Goal: Task Accomplishment & Management: Complete application form

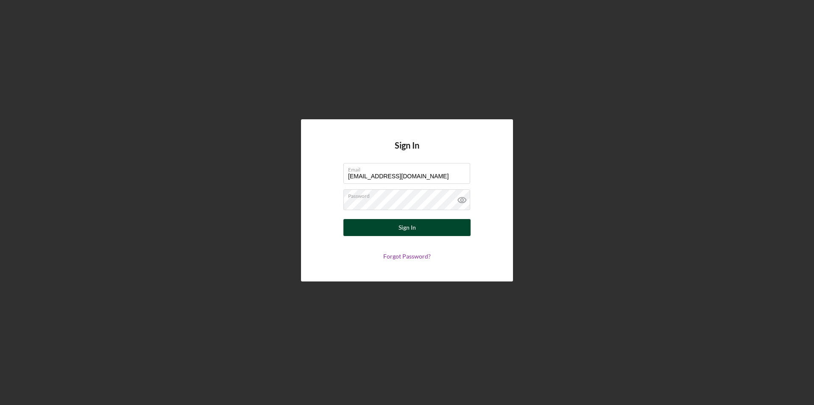
type input "[EMAIL_ADDRESS][DOMAIN_NAME]"
click at [402, 225] on div "Sign In" at bounding box center [407, 227] width 17 height 17
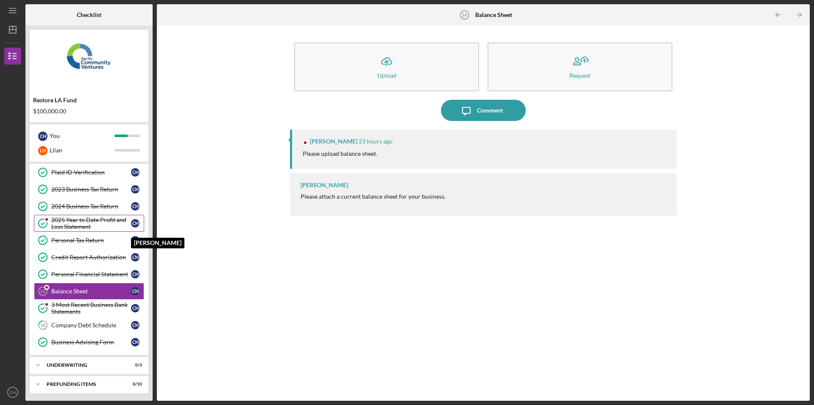
scroll to position [54, 0]
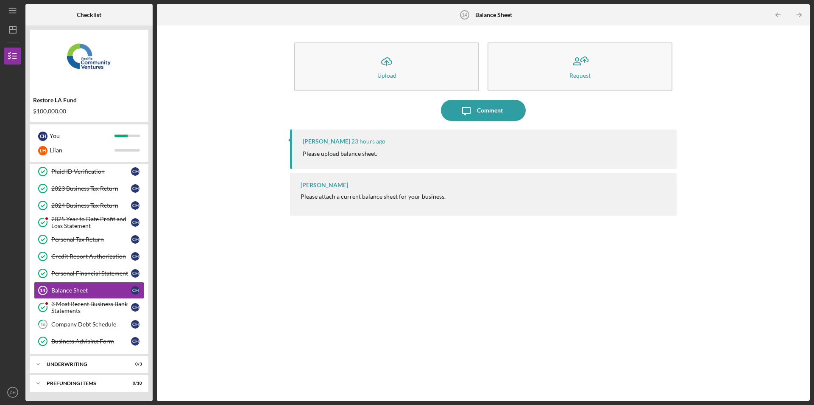
click at [394, 197] on div "Please attach a current balance sheet for your business." at bounding box center [373, 196] width 145 height 7
click at [368, 195] on div "Please attach a current balance sheet for your business." at bounding box center [373, 196] width 145 height 7
click at [110, 308] on div "3 Most Recent Business Bank Statements" at bounding box center [91, 307] width 80 height 14
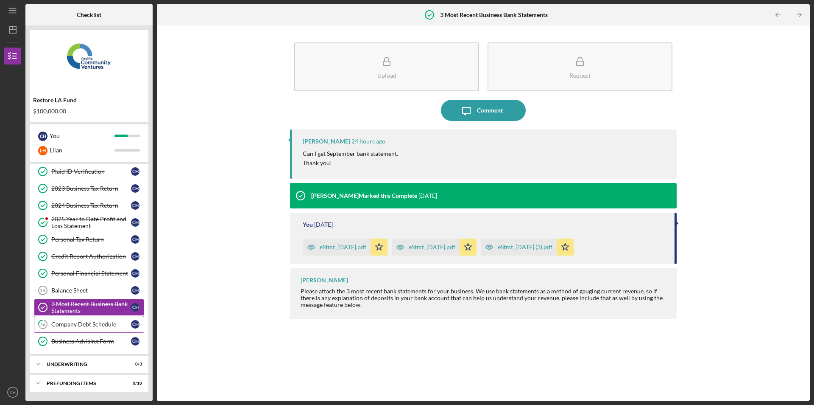
click at [110, 324] on div "Company Debt Schedule" at bounding box center [91, 324] width 80 height 7
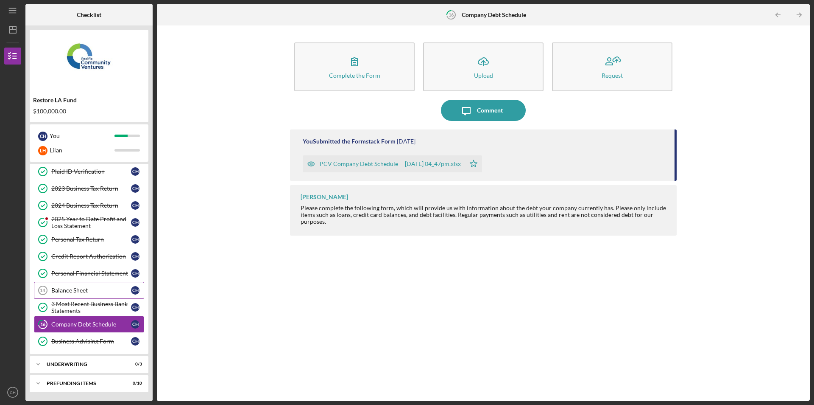
click at [126, 291] on div "Balance Sheet" at bounding box center [91, 290] width 80 height 7
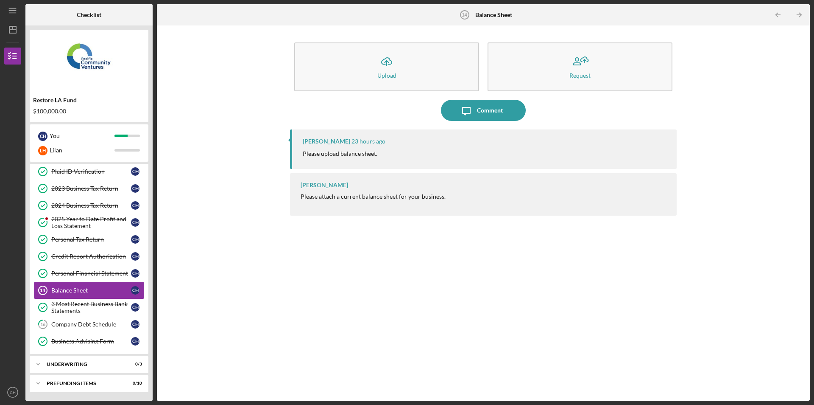
click at [90, 286] on link "Balance Sheet 14 Balance Sheet C H" at bounding box center [89, 290] width 110 height 17
click at [104, 305] on div "3 Most Recent Business Bank Statements" at bounding box center [91, 307] width 80 height 14
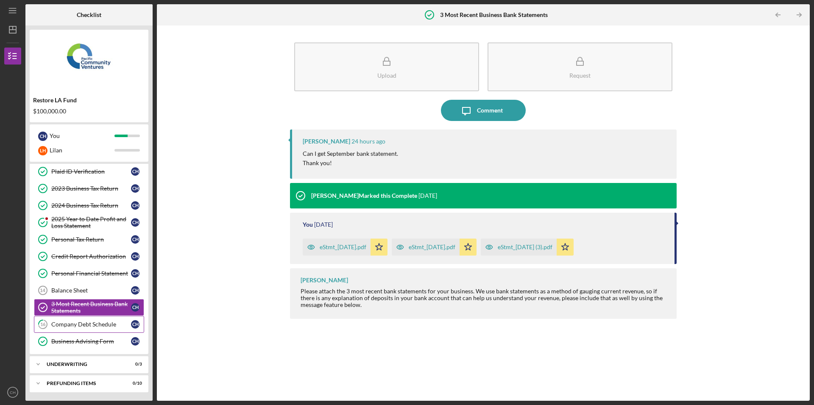
click at [112, 322] on div "Company Debt Schedule" at bounding box center [91, 324] width 80 height 7
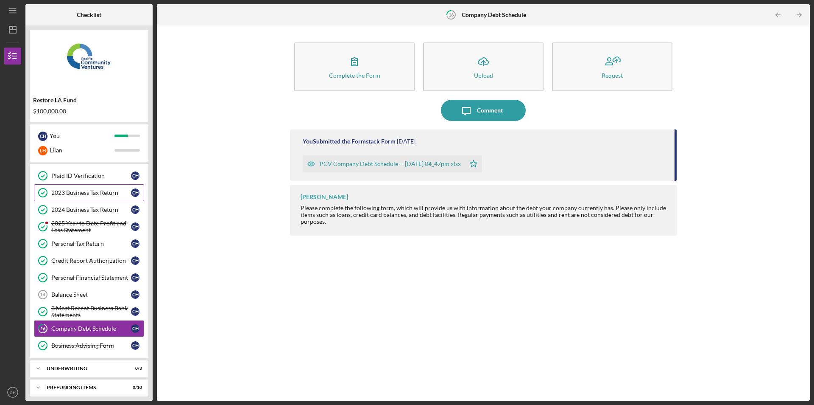
scroll to position [54, 0]
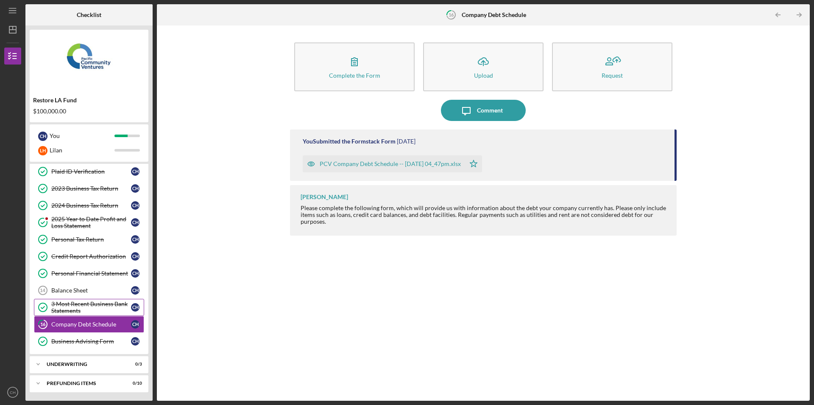
click at [105, 304] on div "3 Most Recent Business Bank Statements" at bounding box center [91, 307] width 80 height 14
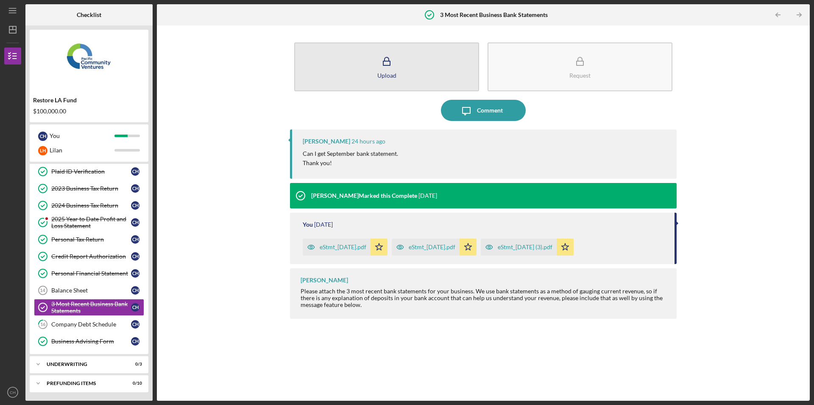
click at [447, 62] on button "Upload" at bounding box center [386, 66] width 185 height 49
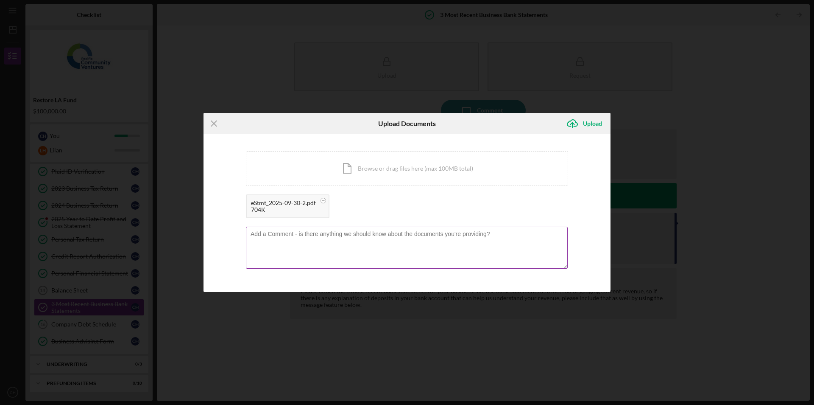
click at [348, 246] on textarea at bounding box center [407, 247] width 322 height 42
type textarea "Here is the bank statement for September. We are waiting for accountant to prov…"
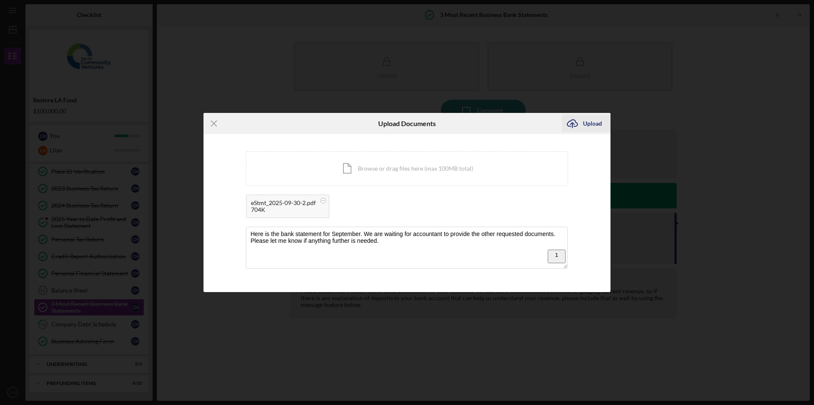
click at [584, 126] on div "Upload" at bounding box center [592, 123] width 19 height 17
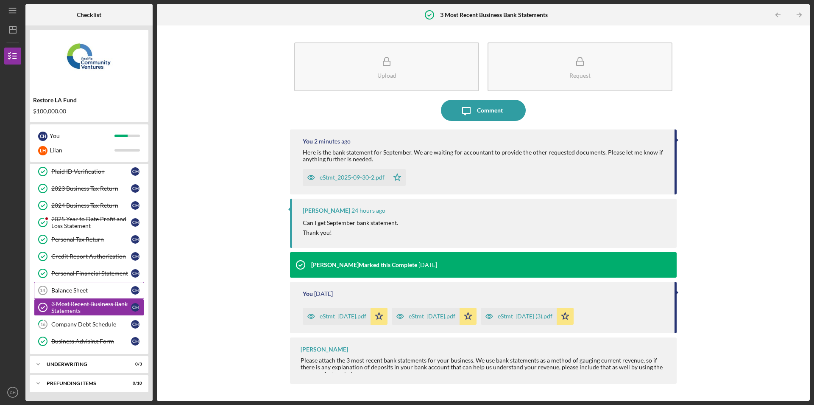
click at [64, 289] on div "Balance Sheet" at bounding box center [91, 290] width 80 height 7
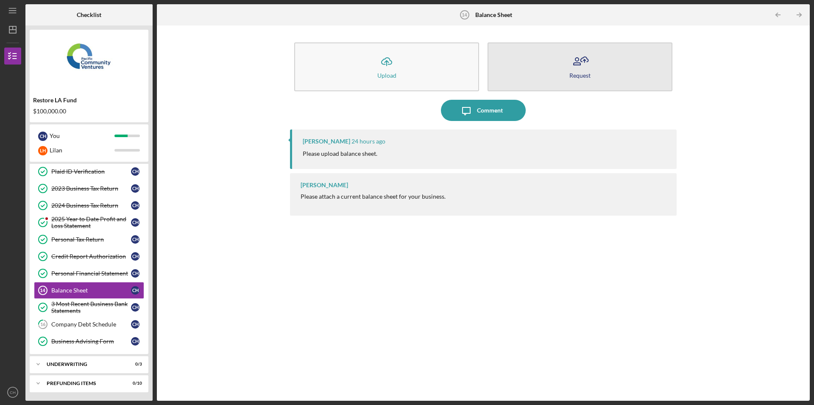
click at [581, 79] on button "Request" at bounding box center [580, 66] width 185 height 49
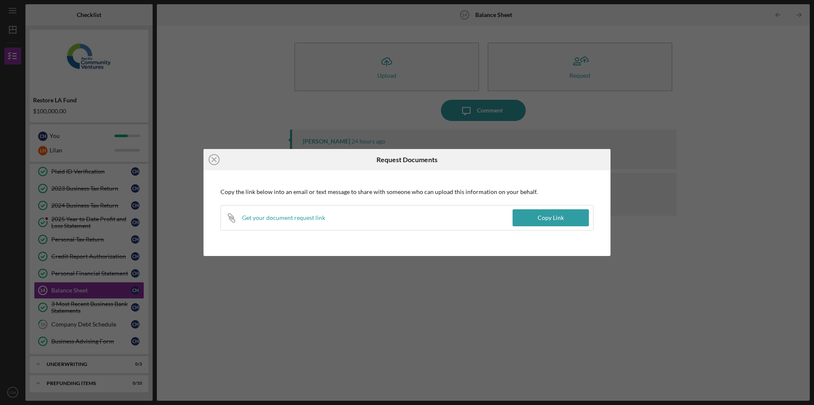
click at [365, 215] on div "Icon/Link Get your document request link" at bounding box center [367, 217] width 292 height 25
click at [294, 221] on div "Get your document request link" at bounding box center [283, 217] width 83 height 7
click at [559, 220] on div "Copy Link" at bounding box center [551, 217] width 26 height 17
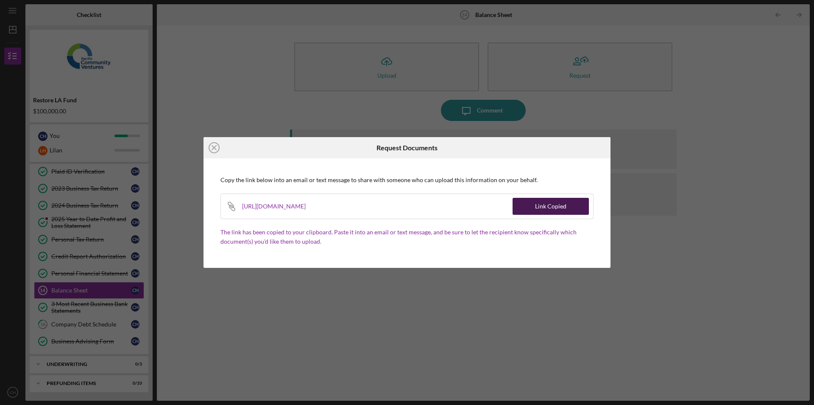
click at [552, 207] on div "Link Copied" at bounding box center [550, 206] width 31 height 17
click at [769, 181] on div "Icon/Close Request Documents Copy the link below into an email or text message …" at bounding box center [407, 202] width 814 height 405
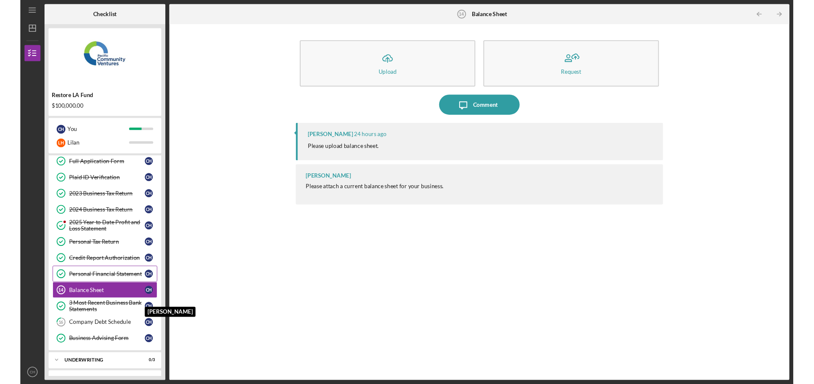
scroll to position [54, 0]
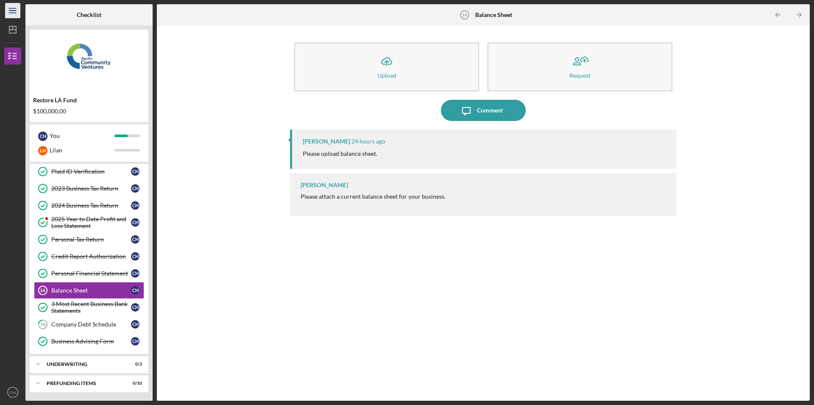
click at [17, 11] on icon "Icon/Menu" at bounding box center [12, 10] width 19 height 19
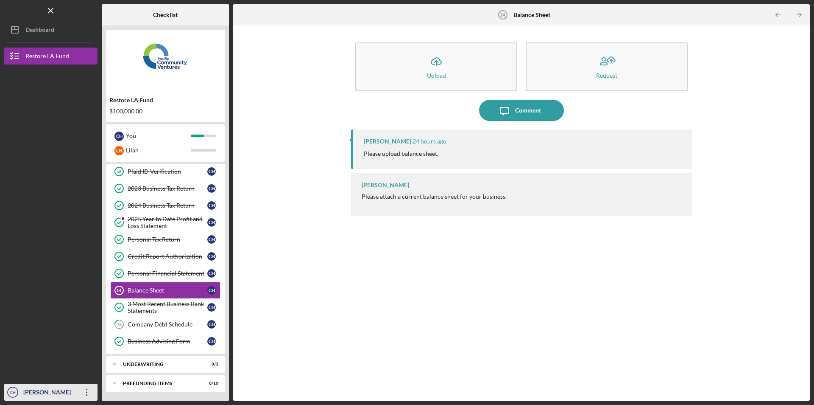
click at [86, 393] on icon "Icon/Overflow" at bounding box center [86, 391] width 21 height 21
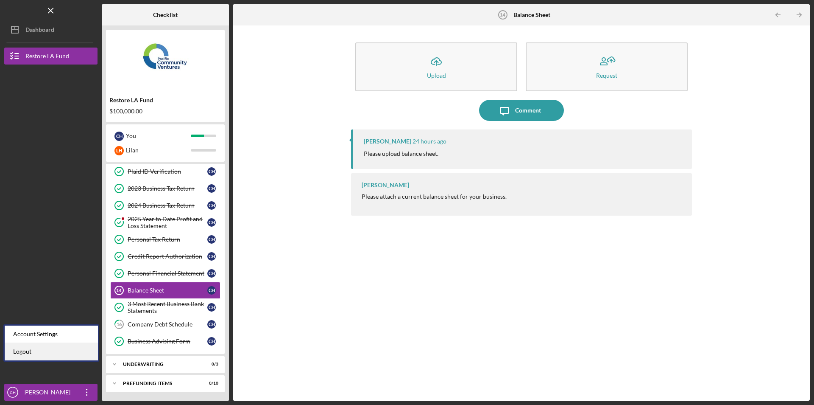
click at [80, 352] on link "Logout" at bounding box center [51, 351] width 93 height 17
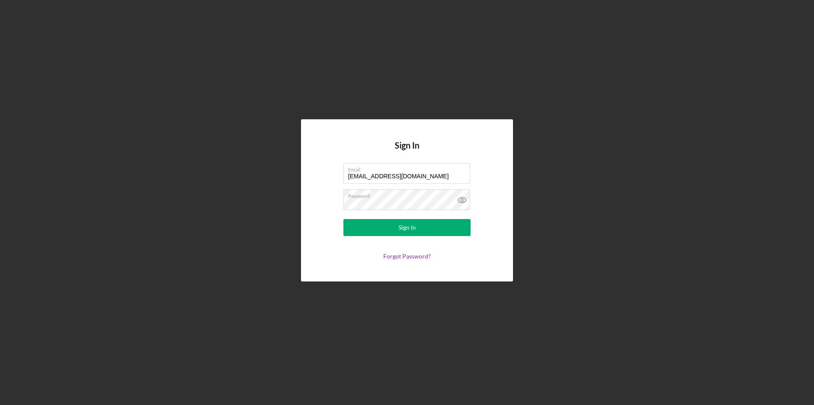
type input "[EMAIL_ADDRESS][DOMAIN_NAME]"
